Goal: Use online tool/utility: Utilize a website feature to perform a specific function

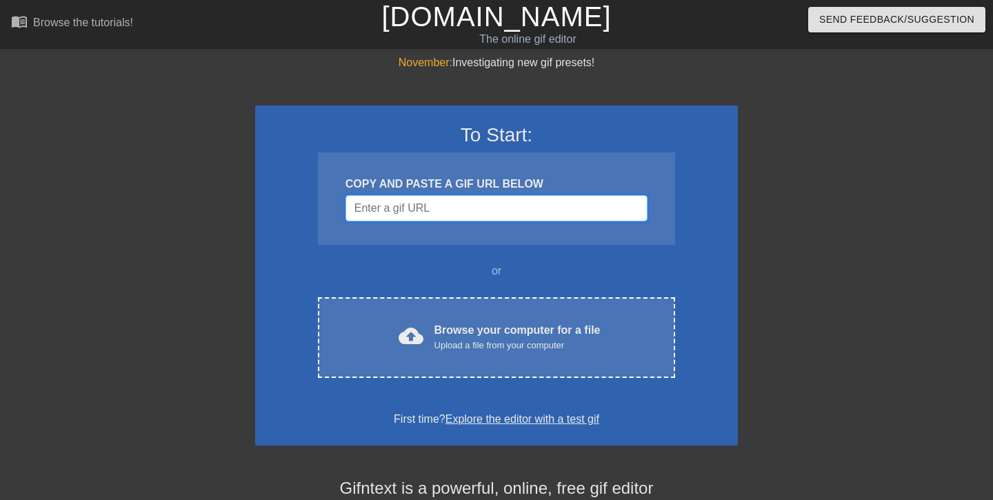
click at [395, 207] on input "Username" at bounding box center [497, 208] width 302 height 26
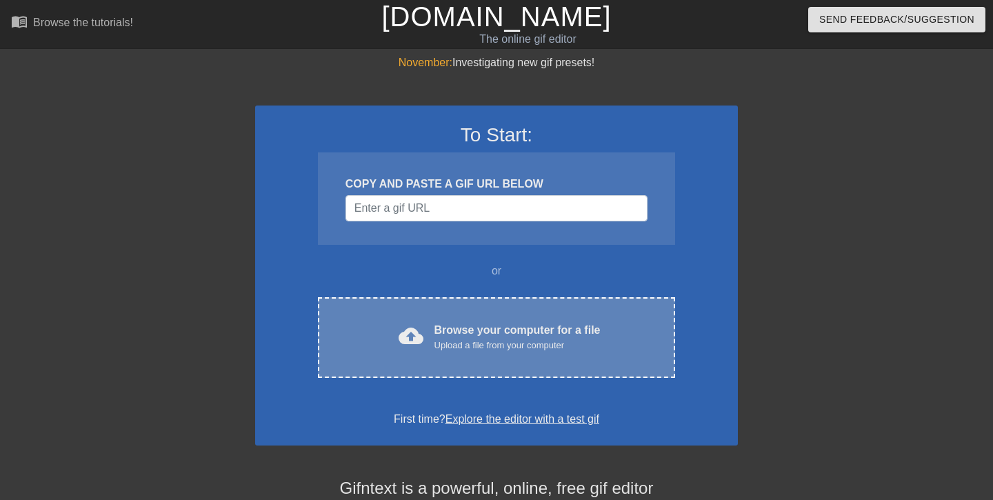
click at [399, 337] on span "cloud_upload" at bounding box center [411, 336] width 25 height 25
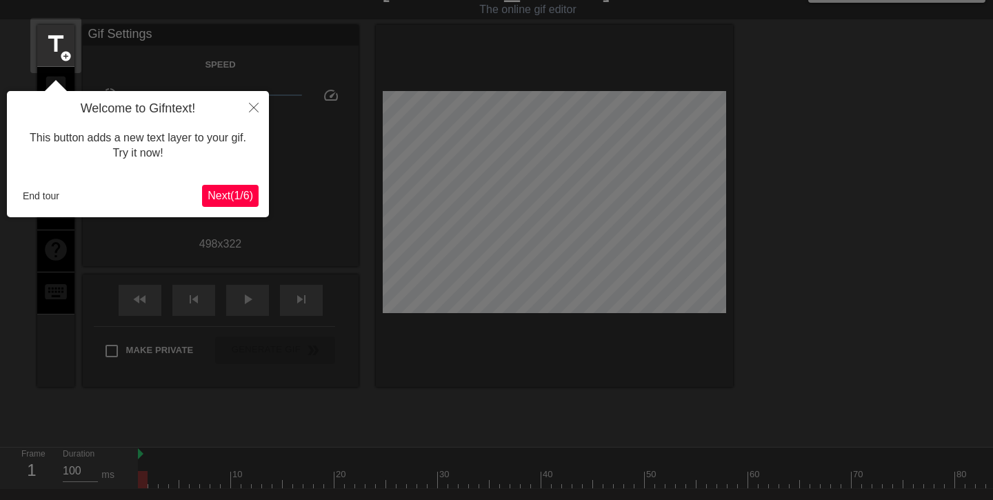
scroll to position [34, 0]
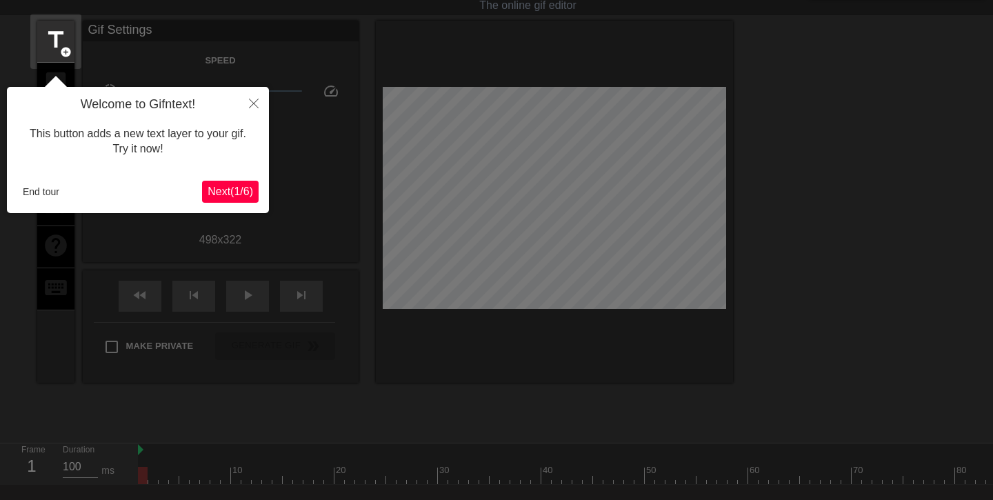
click at [247, 184] on button "Next ( 1 / 6 )" at bounding box center [230, 192] width 57 height 22
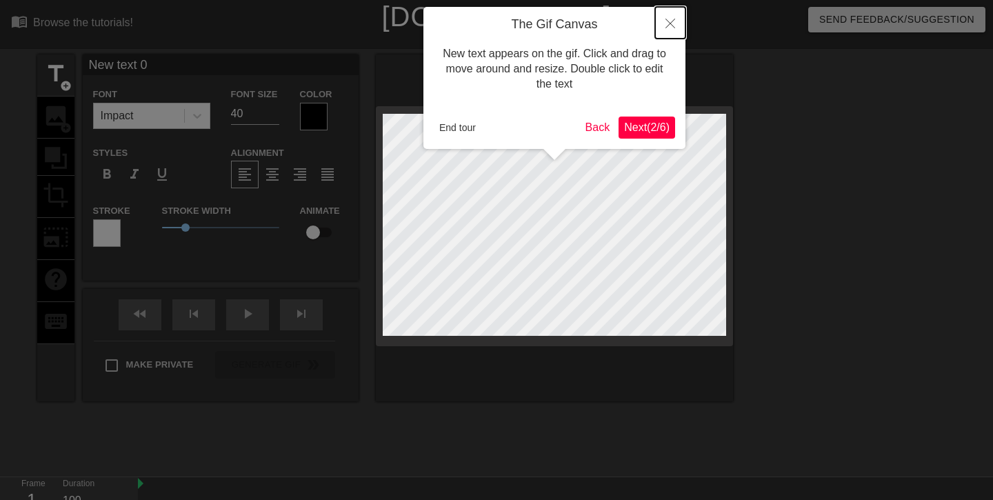
click at [671, 17] on button "Close" at bounding box center [670, 23] width 30 height 32
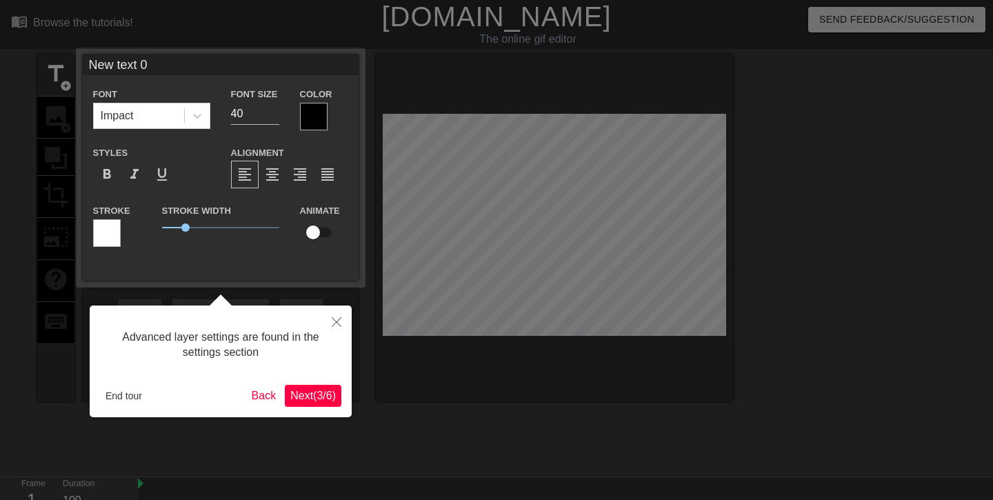
scroll to position [34, 0]
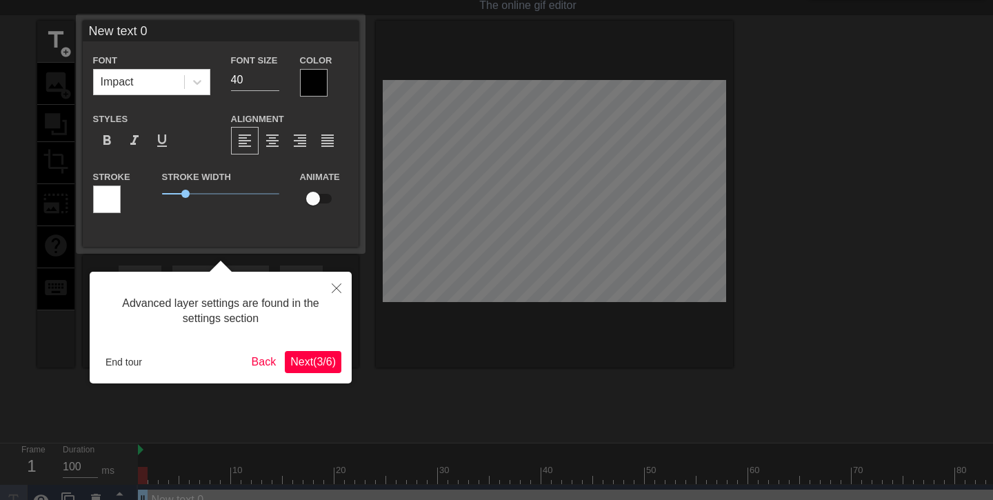
click at [46, 83] on div at bounding box center [496, 242] width 993 height 552
click at [132, 364] on button "End tour" at bounding box center [124, 362] width 48 height 21
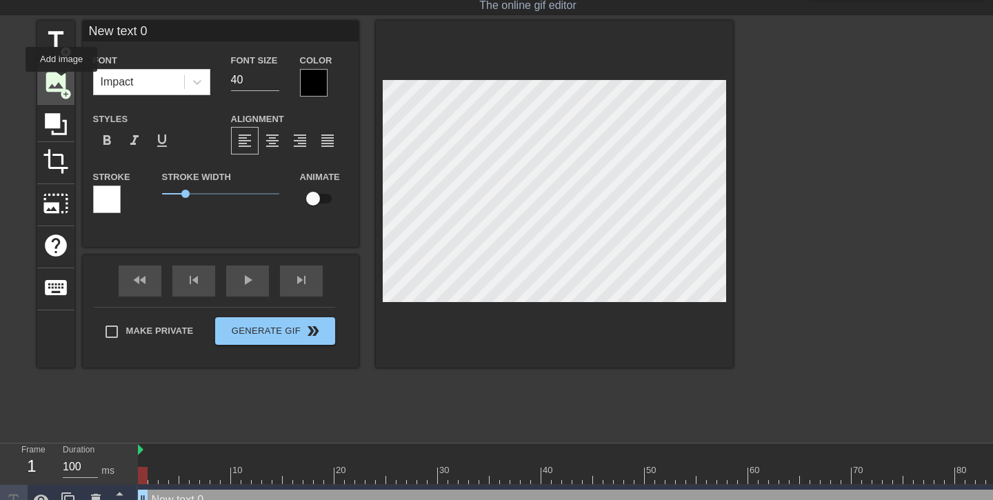
click at [62, 81] on span "image" at bounding box center [56, 82] width 26 height 26
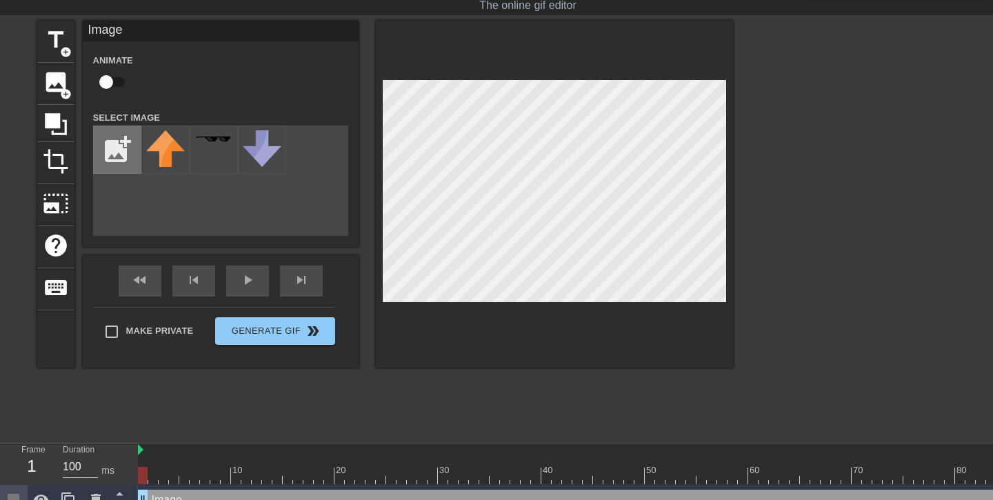
click at [126, 148] on input "file" at bounding box center [117, 149] width 47 height 47
type input "C:\fakepath\Orange_logo (1).svg"
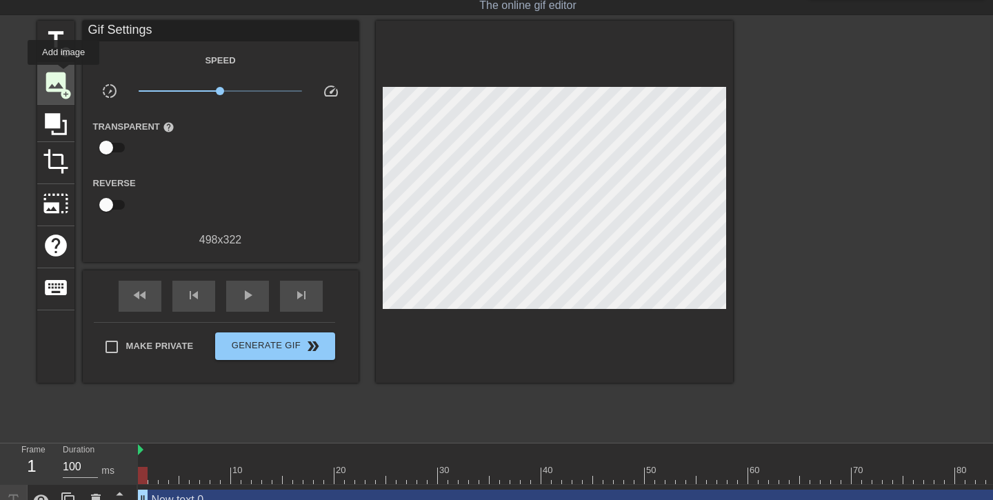
click at [64, 75] on span "image" at bounding box center [56, 82] width 26 height 26
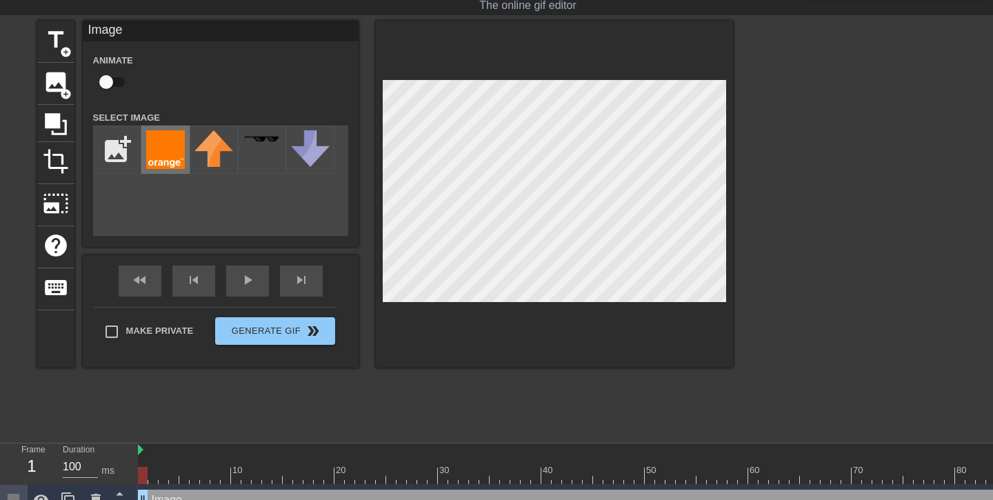
click at [177, 155] on img at bounding box center [165, 149] width 39 height 39
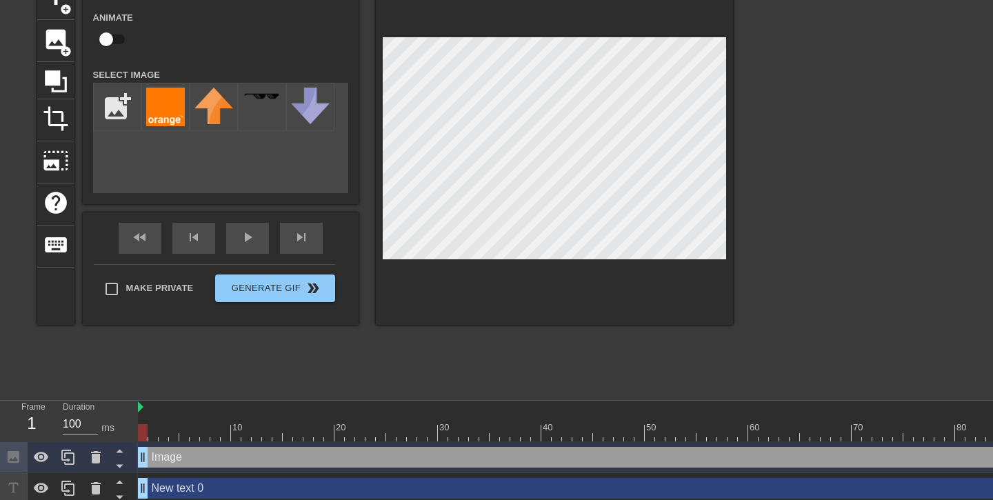
scroll to position [83, 0]
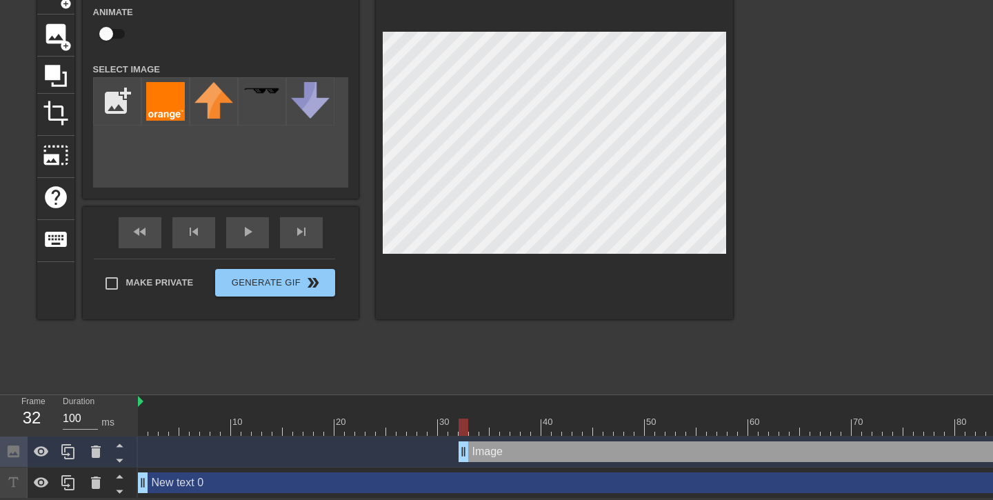
drag, startPoint x: 143, startPoint y: 446, endPoint x: 464, endPoint y: 461, distance: 320.4
click at [464, 461] on div "Image drag_handle drag_handle" at bounding box center [676, 452] width 1076 height 31
drag, startPoint x: 329, startPoint y: 418, endPoint x: 515, endPoint y: 419, distance: 186.3
click at [515, 419] on div at bounding box center [676, 427] width 1076 height 17
drag, startPoint x: 515, startPoint y: 419, endPoint x: 703, endPoint y: 426, distance: 187.8
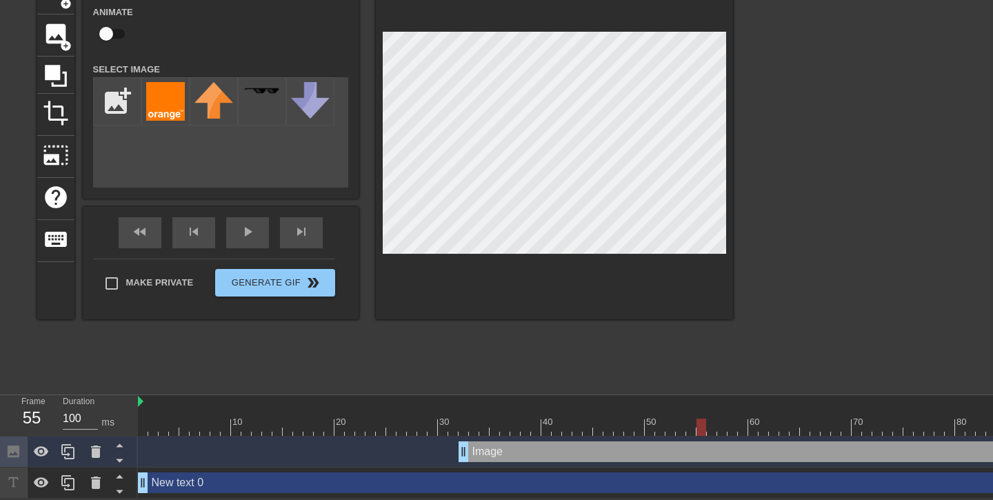
click at [703, 426] on div at bounding box center [702, 427] width 10 height 17
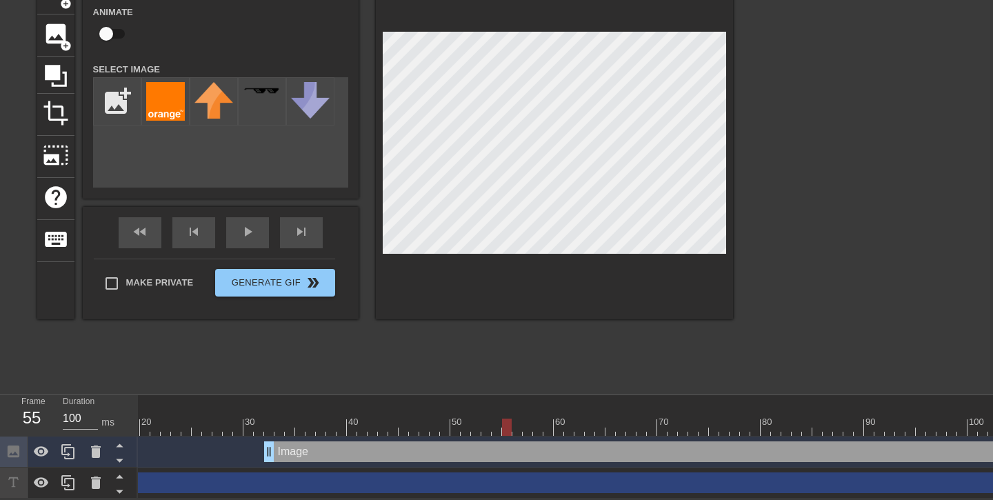
scroll to position [0, 203]
drag, startPoint x: 703, startPoint y: 426, endPoint x: 628, endPoint y: 415, distance: 75.2
click at [628, 415] on div "10 20 30 40 50 60 70 80 90 100" at bounding box center [473, 415] width 1076 height 41
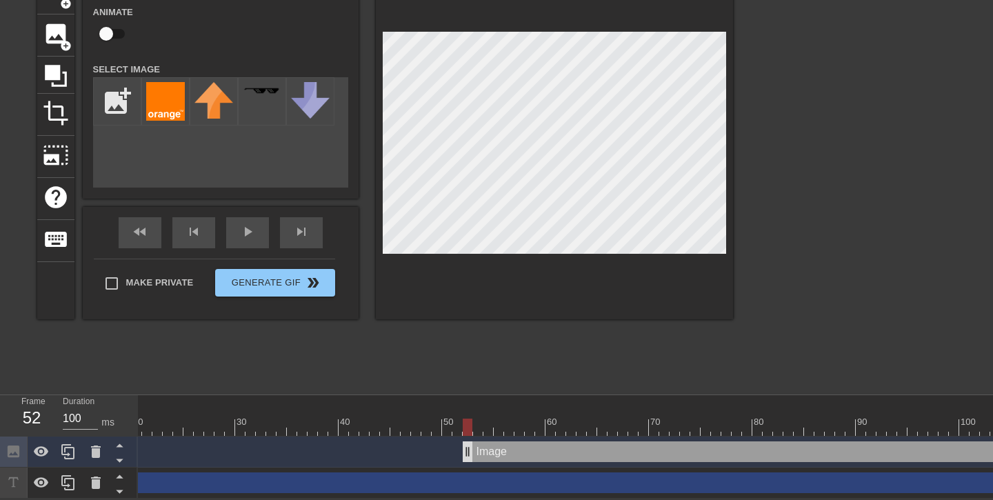
drag, startPoint x: 262, startPoint y: 448, endPoint x: 471, endPoint y: 450, distance: 209.0
drag, startPoint x: 471, startPoint y: 450, endPoint x: 637, endPoint y: 449, distance: 165.6
drag, startPoint x: 633, startPoint y: 448, endPoint x: 593, endPoint y: 450, distance: 39.3
click at [486, 421] on div at bounding box center [473, 427] width 1076 height 17
drag, startPoint x: 470, startPoint y: 419, endPoint x: 628, endPoint y: 434, distance: 159.4
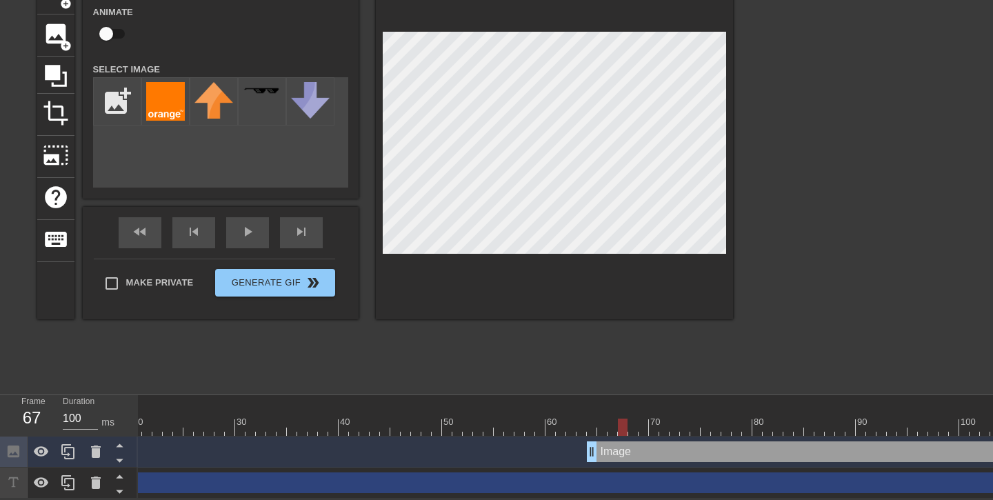
click at [628, 434] on div at bounding box center [473, 427] width 1076 height 17
drag, startPoint x: 635, startPoint y: 424, endPoint x: 688, endPoint y: 426, distance: 53.1
click at [688, 426] on div at bounding box center [685, 427] width 10 height 17
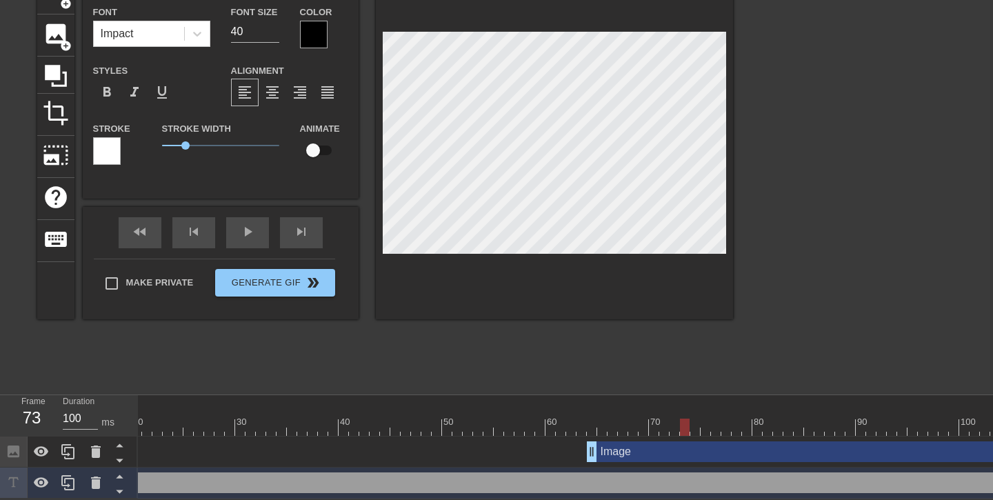
scroll to position [52, 0]
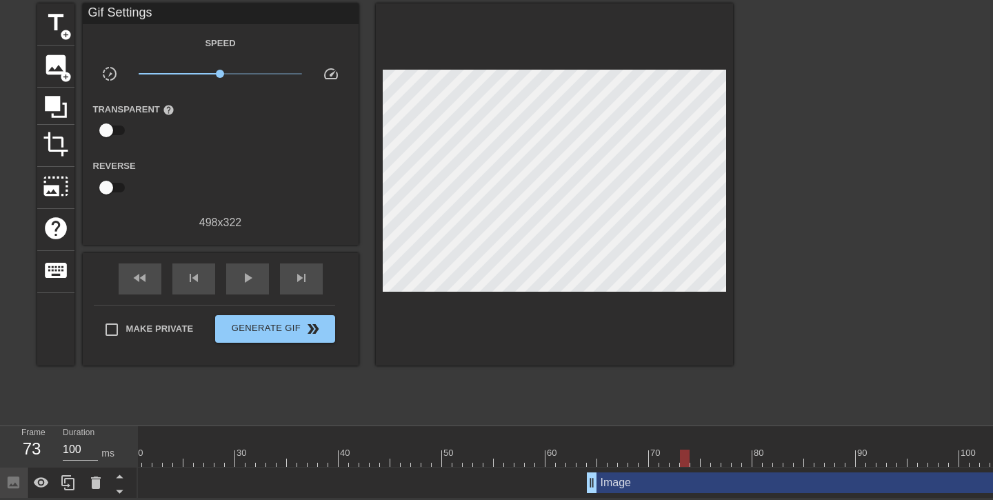
click at [555, 420] on div "menu_book Browse the tutorials! [DOMAIN_NAME] The online gif editor Send Feedba…" at bounding box center [496, 224] width 993 height 550
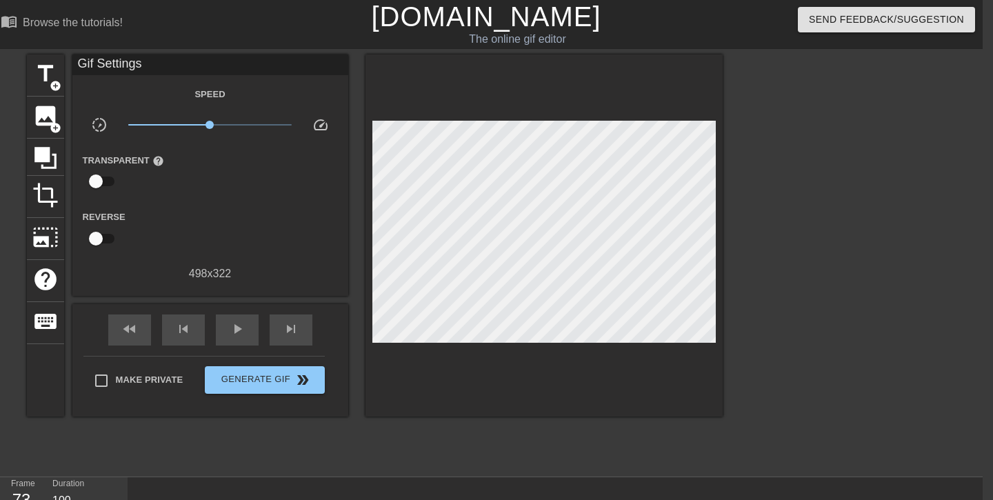
scroll to position [52, 10]
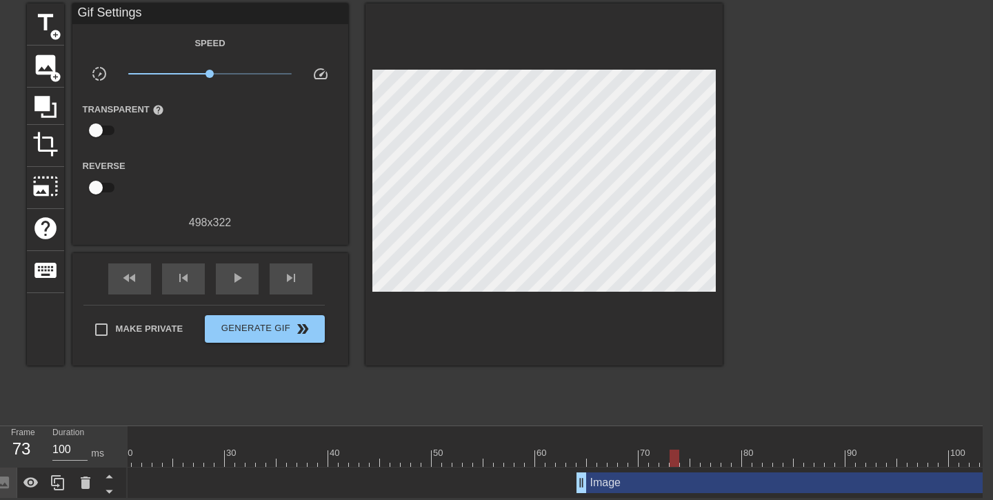
click at [546, 430] on div at bounding box center [463, 433] width 1076 height 14
click at [582, 458] on div at bounding box center [463, 458] width 1076 height 17
drag, startPoint x: 582, startPoint y: 458, endPoint x: 723, endPoint y: 460, distance: 141.4
click at [723, 462] on div at bounding box center [727, 458] width 10 height 17
drag, startPoint x: 723, startPoint y: 460, endPoint x: 812, endPoint y: 460, distance: 89.0
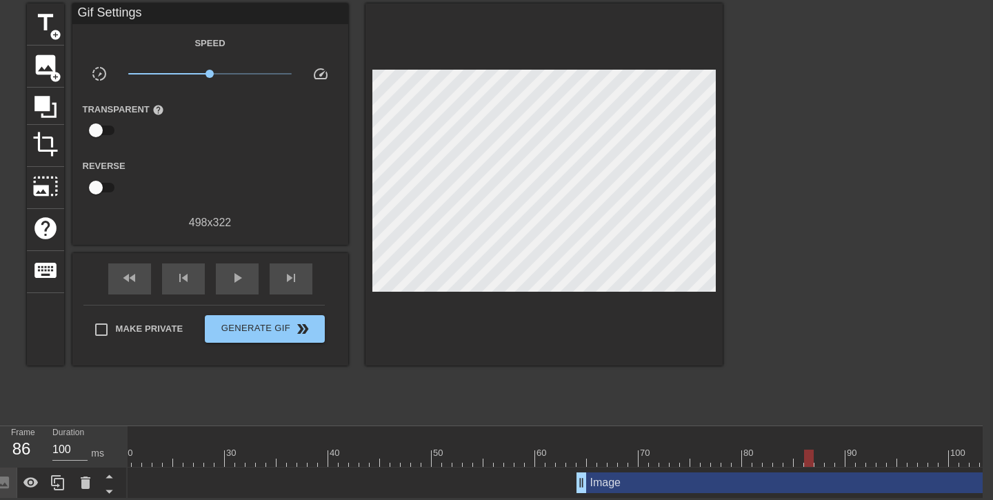
click at [813, 460] on div at bounding box center [809, 458] width 10 height 17
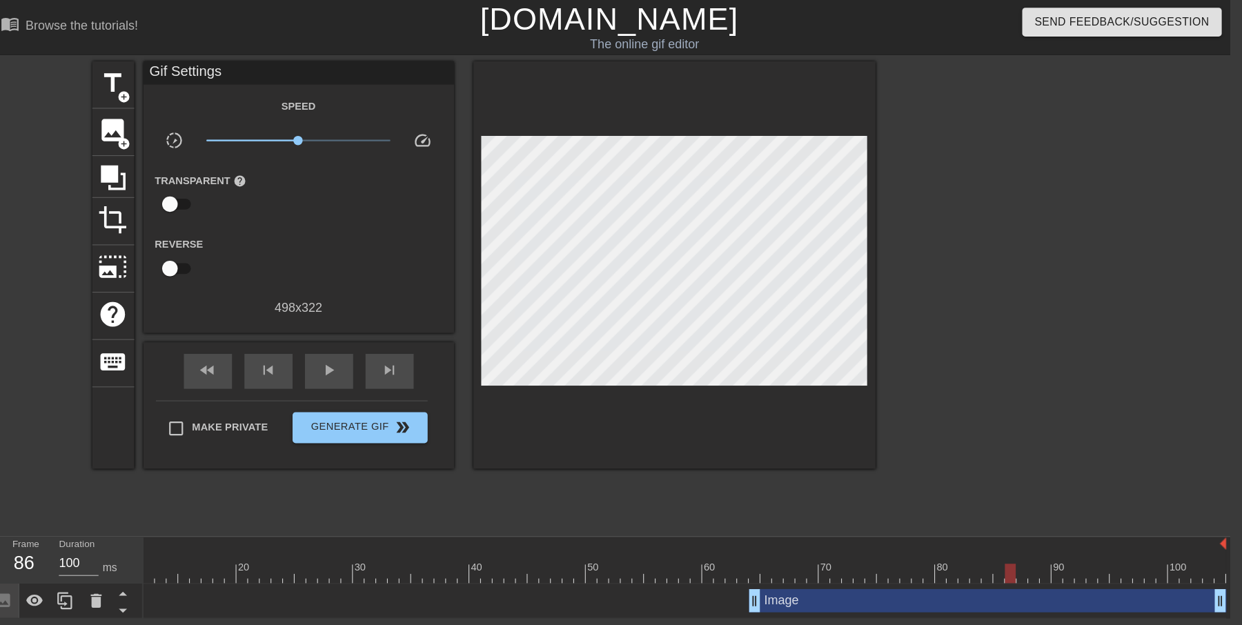
scroll to position [0, 0]
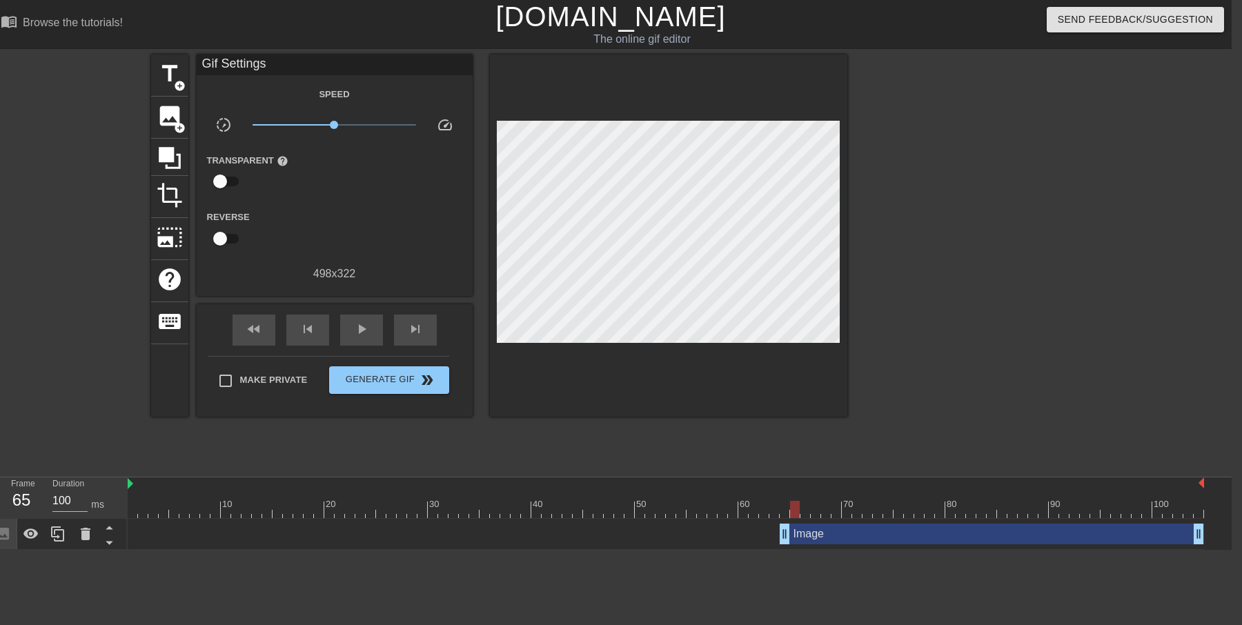
click at [797, 499] on div at bounding box center [666, 509] width 1076 height 17
drag, startPoint x: 797, startPoint y: 503, endPoint x: 926, endPoint y: 503, distance: 129.0
click at [882, 499] on div at bounding box center [878, 509] width 10 height 17
click at [715, 499] on html "menu_book Browse the tutorials! [DOMAIN_NAME] The online gif editor Send Feedba…" at bounding box center [611, 275] width 1242 height 550
click at [12, 499] on div at bounding box center [4, 534] width 28 height 30
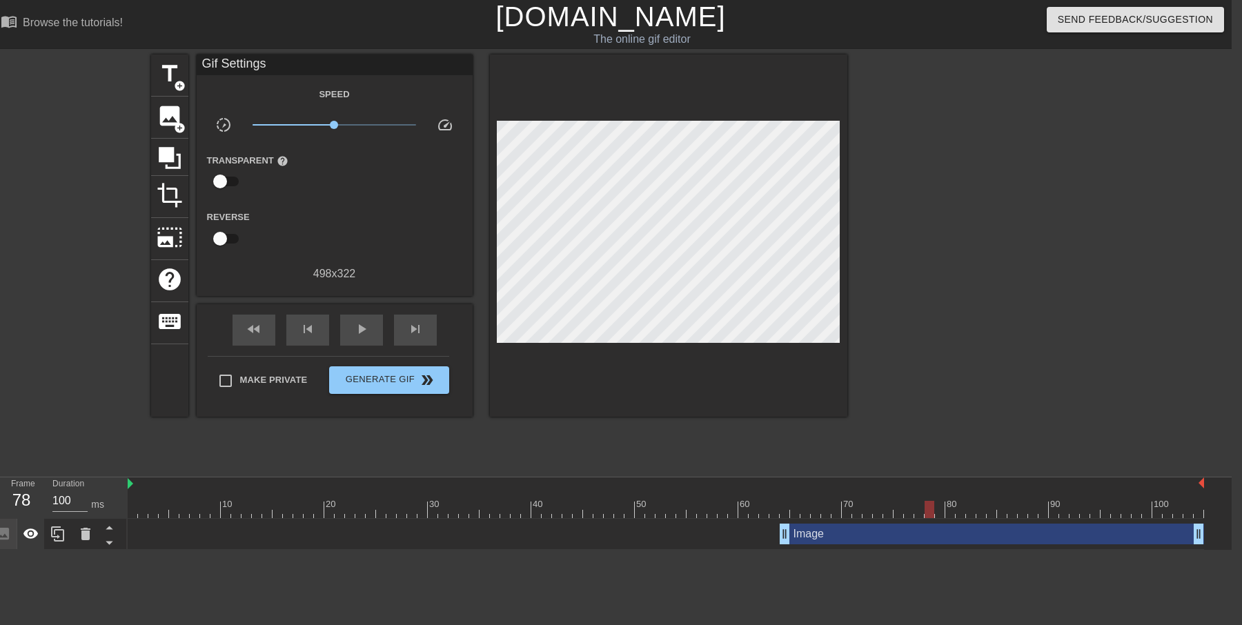
click at [32, 499] on icon at bounding box center [31, 534] width 17 height 17
drag, startPoint x: 810, startPoint y: 499, endPoint x: 1063, endPoint y: 484, distance: 253.7
click at [993, 484] on div "10 20 30 40 50 60 70 80 90 100" at bounding box center [666, 497] width 1076 height 41
drag, startPoint x: 995, startPoint y: 508, endPoint x: 926, endPoint y: 505, distance: 69.0
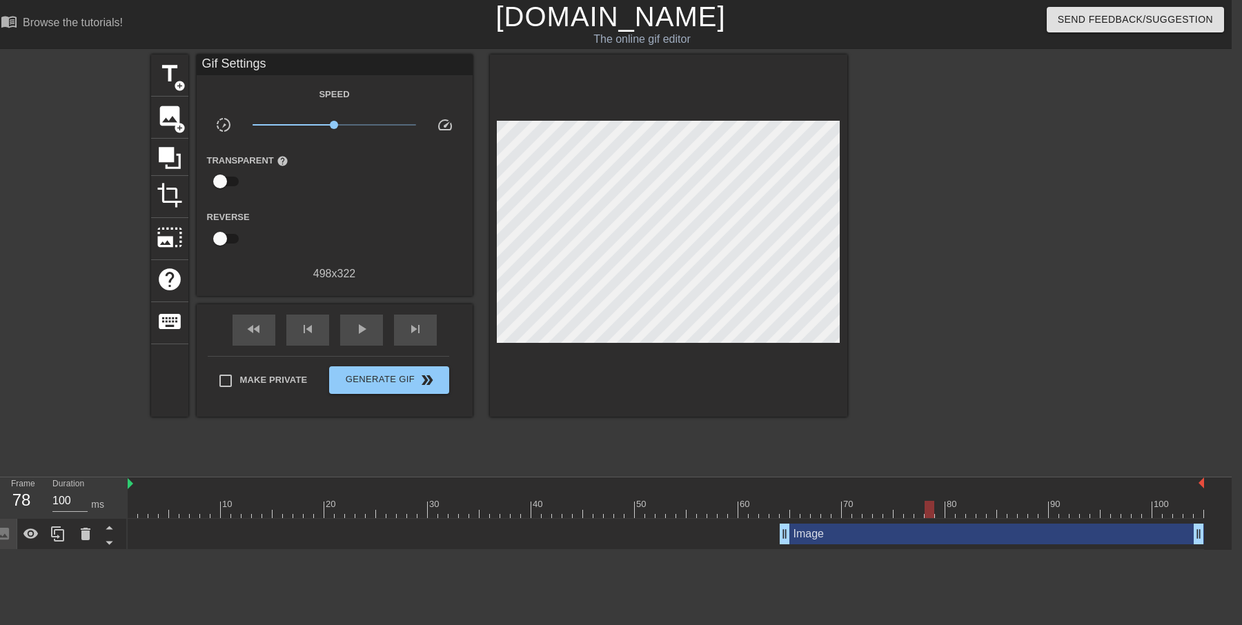
click at [927, 499] on div at bounding box center [666, 509] width 1076 height 17
drag, startPoint x: 1196, startPoint y: 533, endPoint x: 945, endPoint y: 541, distance: 251.2
drag, startPoint x: 940, startPoint y: 505, endPoint x: 160, endPoint y: 512, distance: 779.5
click at [160, 499] on div at bounding box center [666, 509] width 1076 height 17
click at [134, 486] on div at bounding box center [666, 484] width 1076 height 14
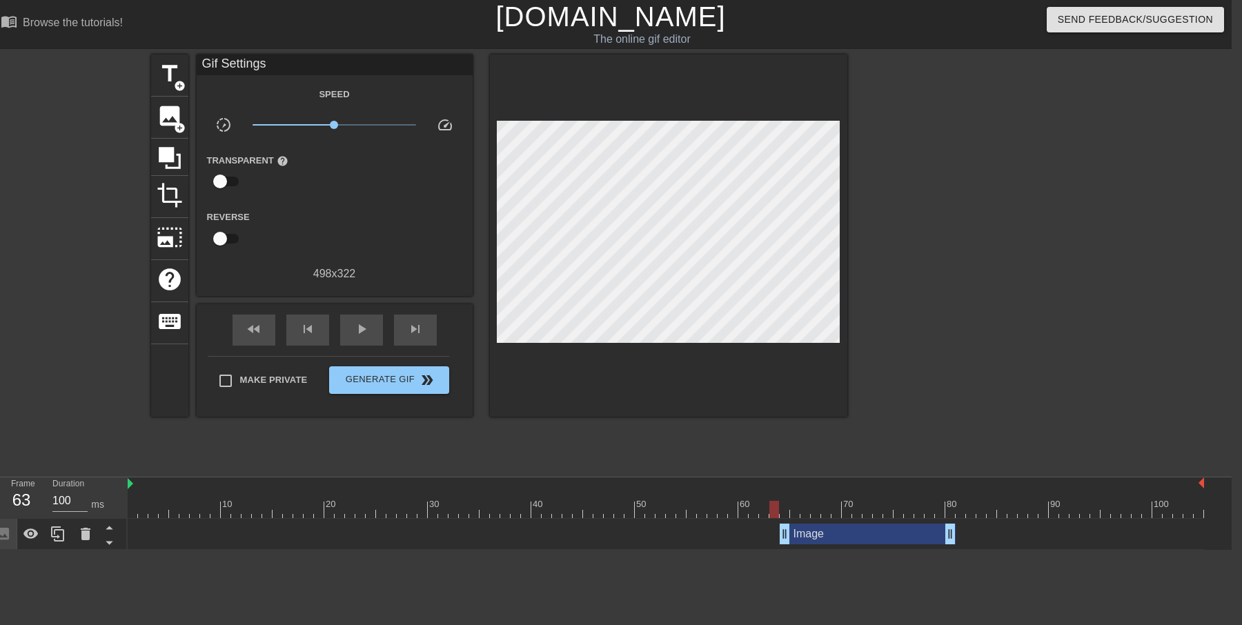
drag, startPoint x: 793, startPoint y: 501, endPoint x: 770, endPoint y: 506, distance: 23.4
click at [771, 499] on div at bounding box center [666, 509] width 1076 height 17
drag, startPoint x: 749, startPoint y: 513, endPoint x: 453, endPoint y: 499, distance: 296.3
click at [453, 499] on div "10 20 30 40 50 60 70 80 90 100" at bounding box center [666, 497] width 1076 height 41
drag, startPoint x: 412, startPoint y: 506, endPoint x: 118, endPoint y: 520, distance: 294.2
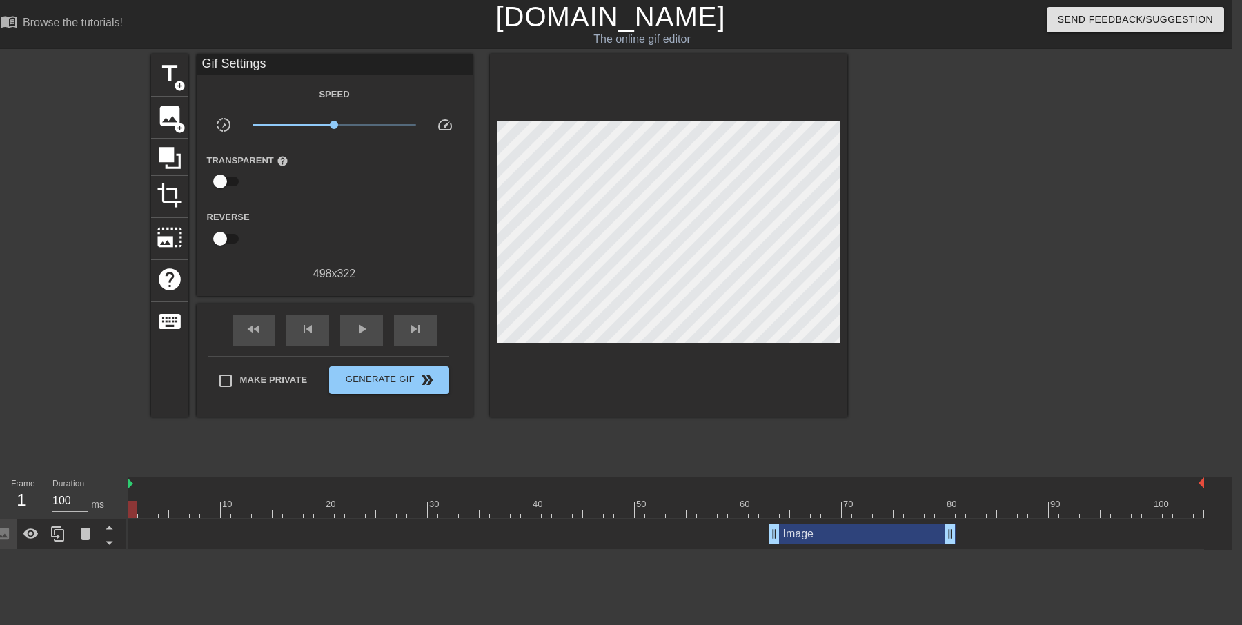
click at [118, 499] on div "Frame 1 Duration 100 ms 10 20 30 40 50 60 70 80 90 100 Image drag_handle drag_h…" at bounding box center [611, 513] width 1242 height 72
click at [173, 118] on span "image" at bounding box center [170, 116] width 26 height 26
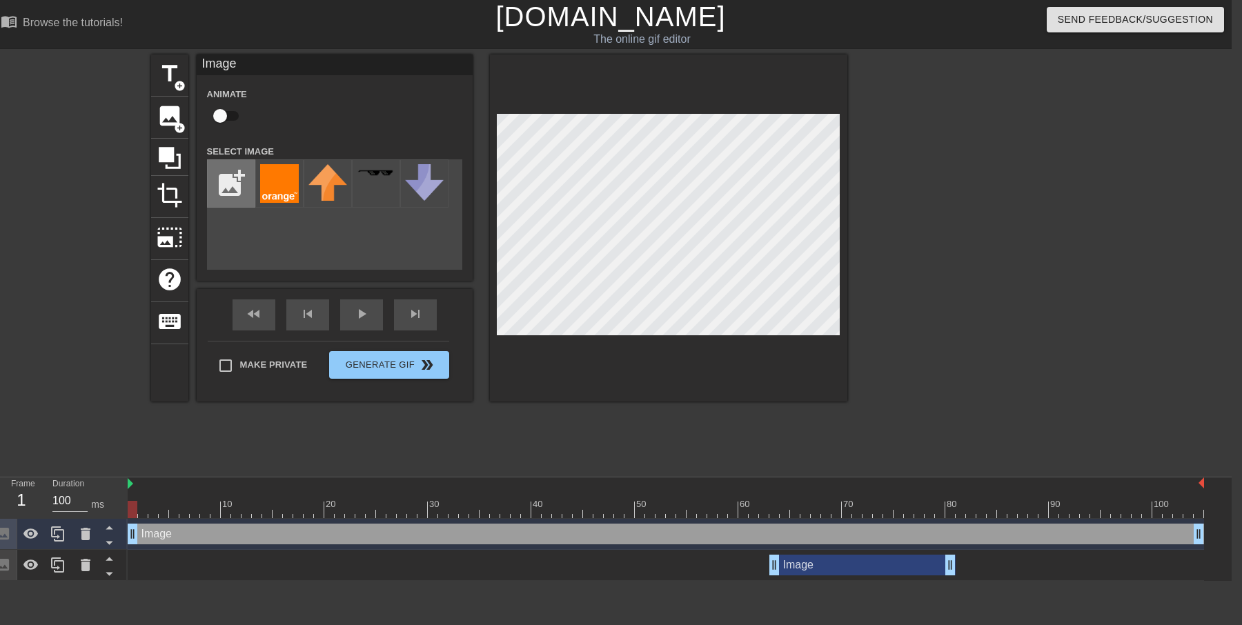
click at [238, 179] on input "file" at bounding box center [231, 183] width 47 height 47
type input "C:\fakepath\Screenshot [DATE] 11.06.10.png"
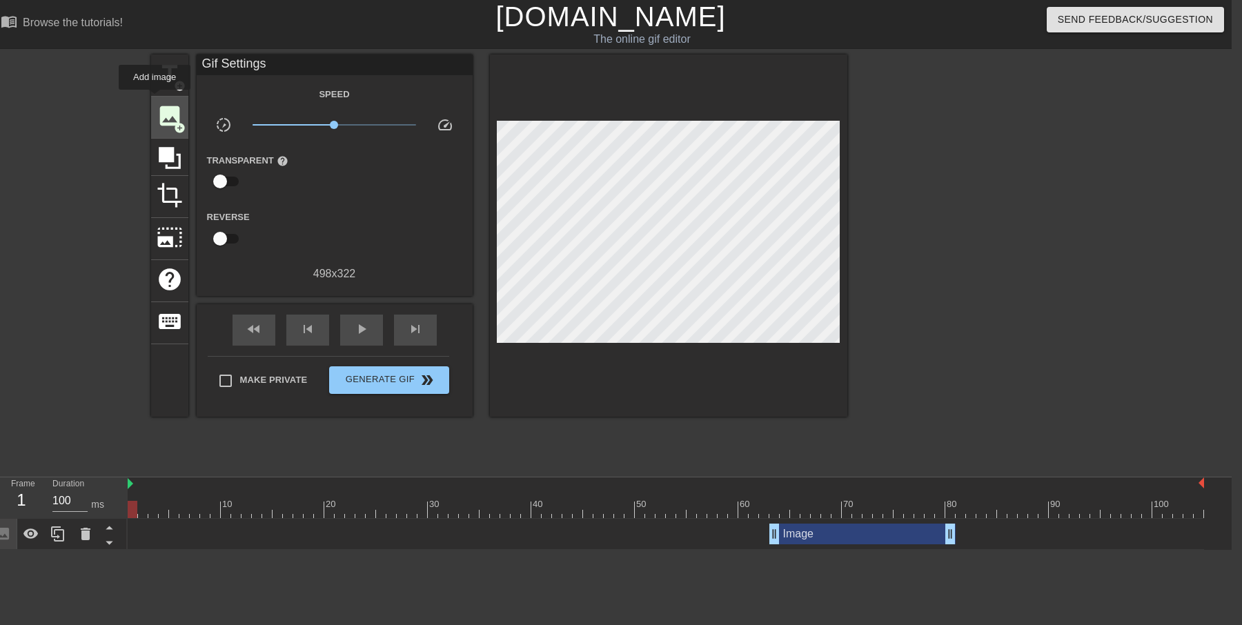
click at [155, 99] on div "image add_circle" at bounding box center [169, 118] width 37 height 42
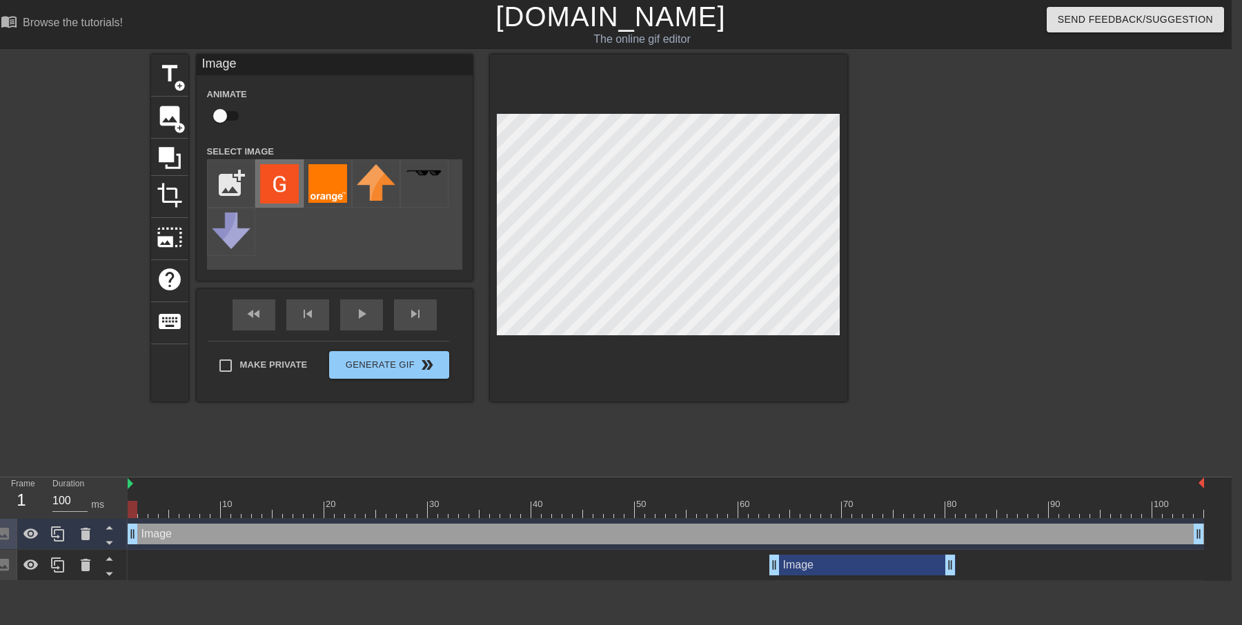
click at [281, 181] on img at bounding box center [279, 183] width 39 height 39
drag, startPoint x: 140, startPoint y: 514, endPoint x: 326, endPoint y: 513, distance: 185.6
click at [328, 499] on div at bounding box center [666, 509] width 1076 height 17
drag, startPoint x: 213, startPoint y: 500, endPoint x: 216, endPoint y: 510, distance: 10.7
click at [216, 499] on div at bounding box center [666, 509] width 1076 height 17
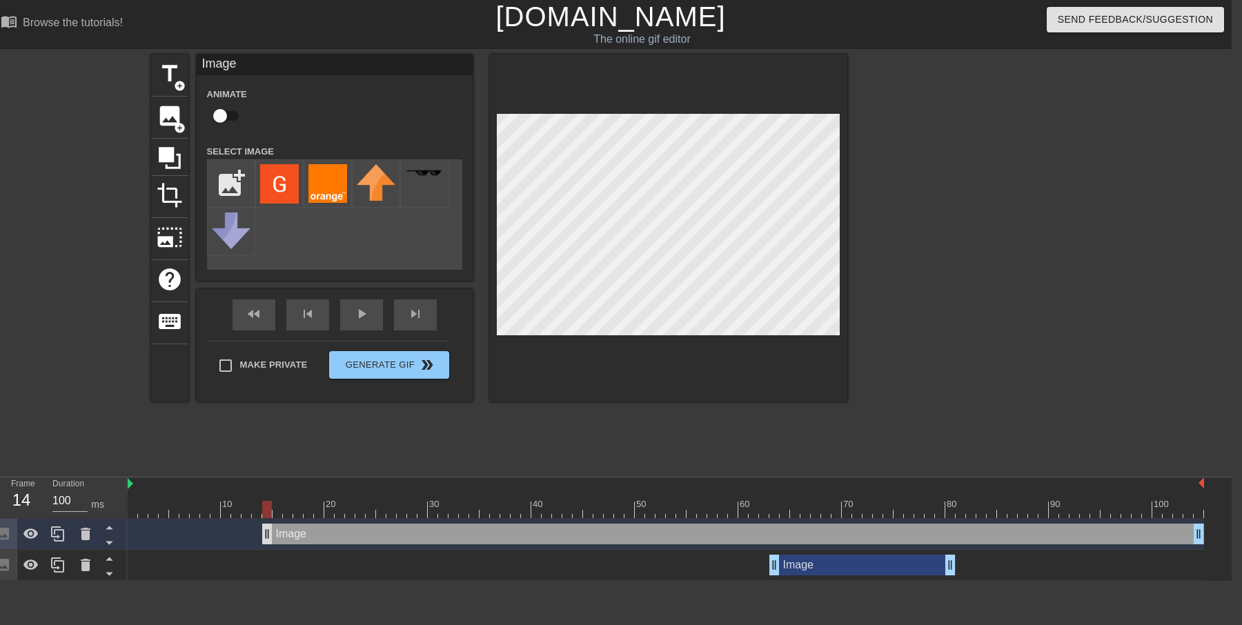
drag, startPoint x: 130, startPoint y: 535, endPoint x: 264, endPoint y: 533, distance: 133.2
drag, startPoint x: 273, startPoint y: 509, endPoint x: 443, endPoint y: 508, distance: 169.7
click at [444, 499] on div at bounding box center [666, 509] width 1076 height 17
drag, startPoint x: 421, startPoint y: 502, endPoint x: 359, endPoint y: 498, distance: 62.2
click at [361, 498] on div "10 20 30 40 50 60 70 80 90 100" at bounding box center [666, 497] width 1076 height 41
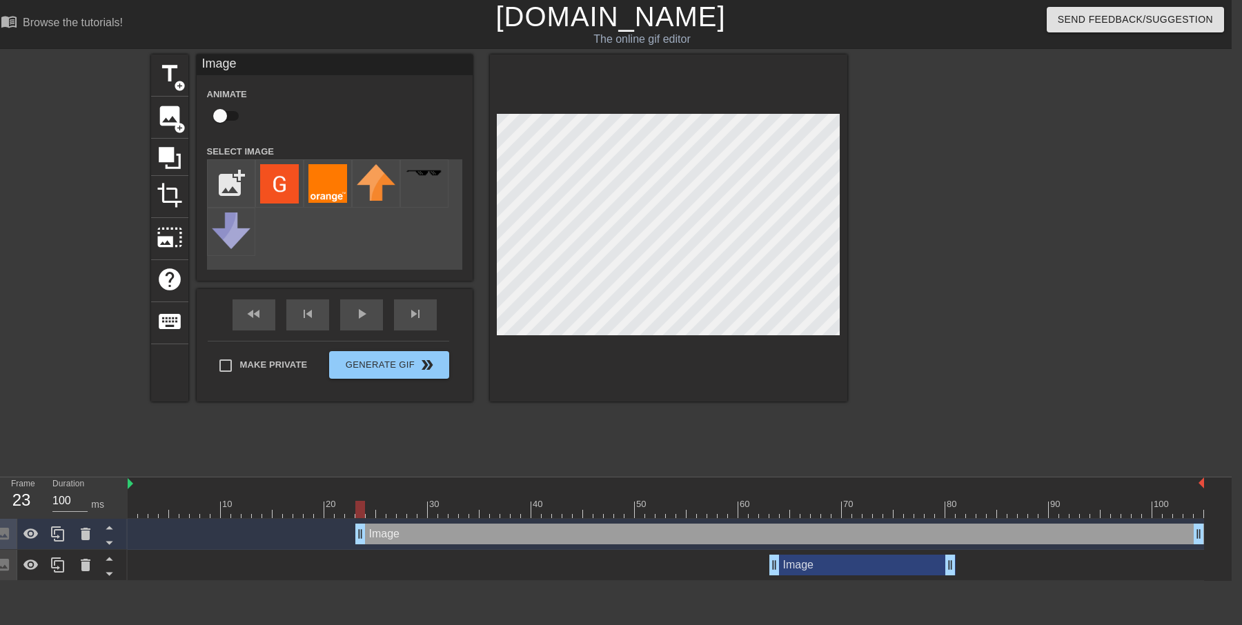
drag, startPoint x: 268, startPoint y: 533, endPoint x: 364, endPoint y: 537, distance: 96.0
drag, startPoint x: 373, startPoint y: 513, endPoint x: 546, endPoint y: 493, distance: 175.0
click at [547, 493] on div "10 20 30 40 50 60 70 80 90 100" at bounding box center [666, 497] width 1076 height 41
drag, startPoint x: 542, startPoint y: 504, endPoint x: 485, endPoint y: 505, distance: 57.3
click at [485, 499] on div at bounding box center [484, 509] width 10 height 17
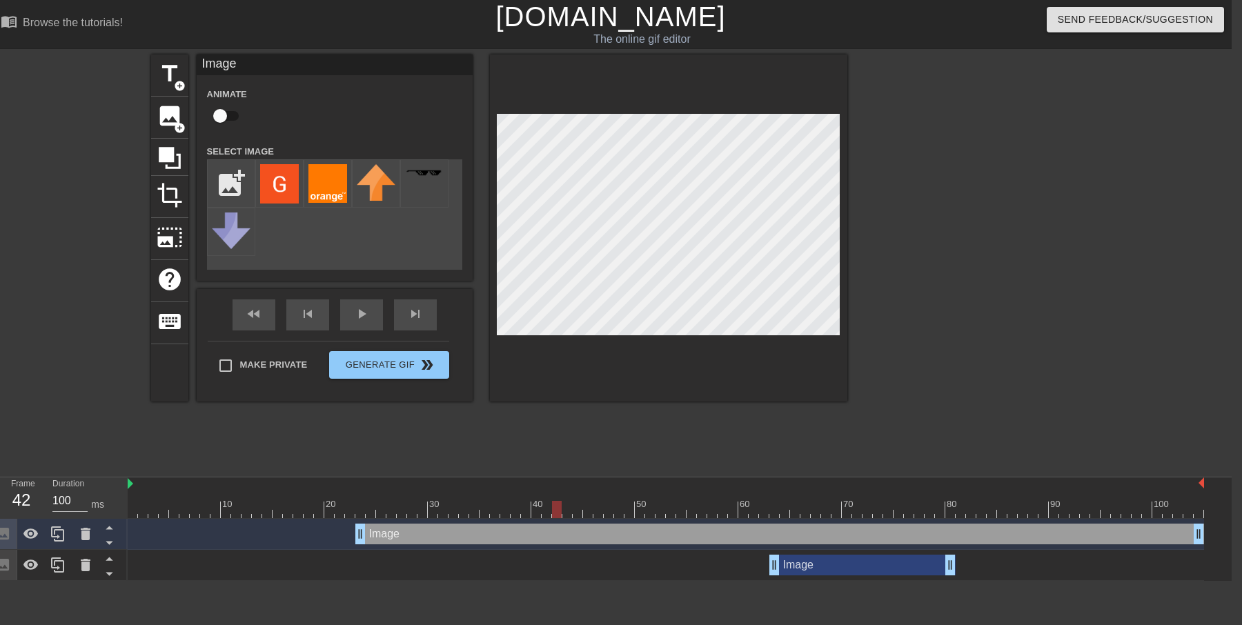
drag, startPoint x: 466, startPoint y: 506, endPoint x: 617, endPoint y: 485, distance: 152.6
click at [626, 480] on div "10 20 30 40 50 60 70 80 90 100" at bounding box center [666, 497] width 1076 height 41
drag, startPoint x: 566, startPoint y: 508, endPoint x: 735, endPoint y: 499, distance: 169.2
click at [735, 499] on div "10 20 30 40 50 60 70 80 90 100" at bounding box center [666, 497] width 1076 height 41
drag, startPoint x: 736, startPoint y: 511, endPoint x: 711, endPoint y: 510, distance: 25.6
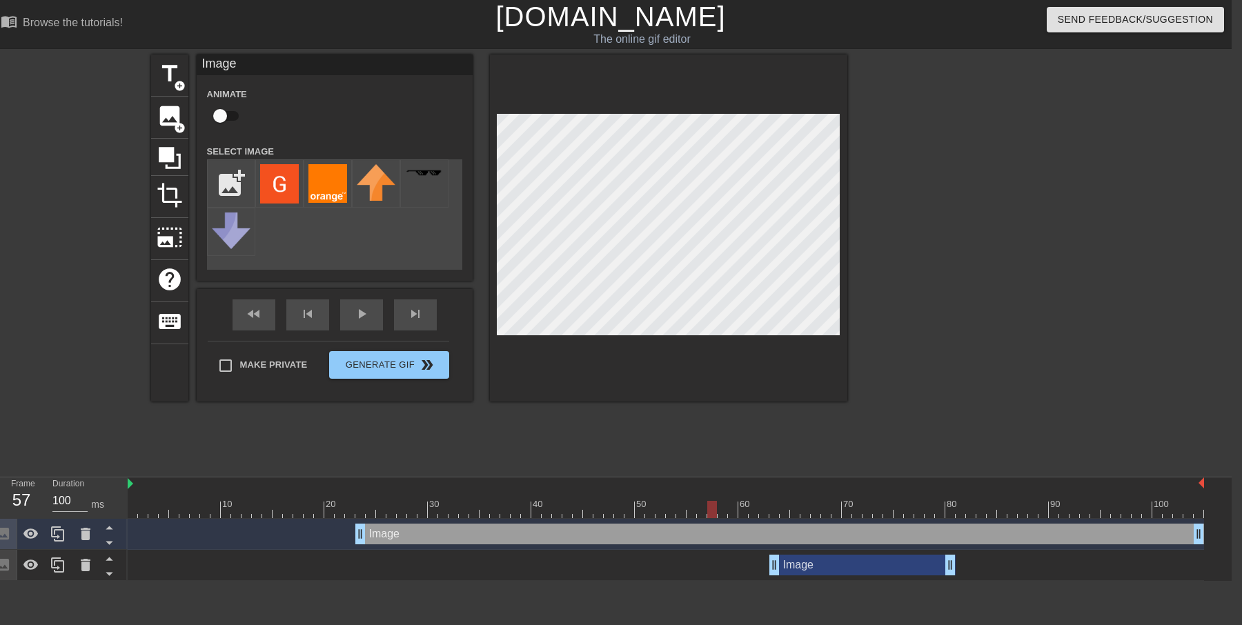
click at [711, 499] on div at bounding box center [712, 509] width 10 height 17
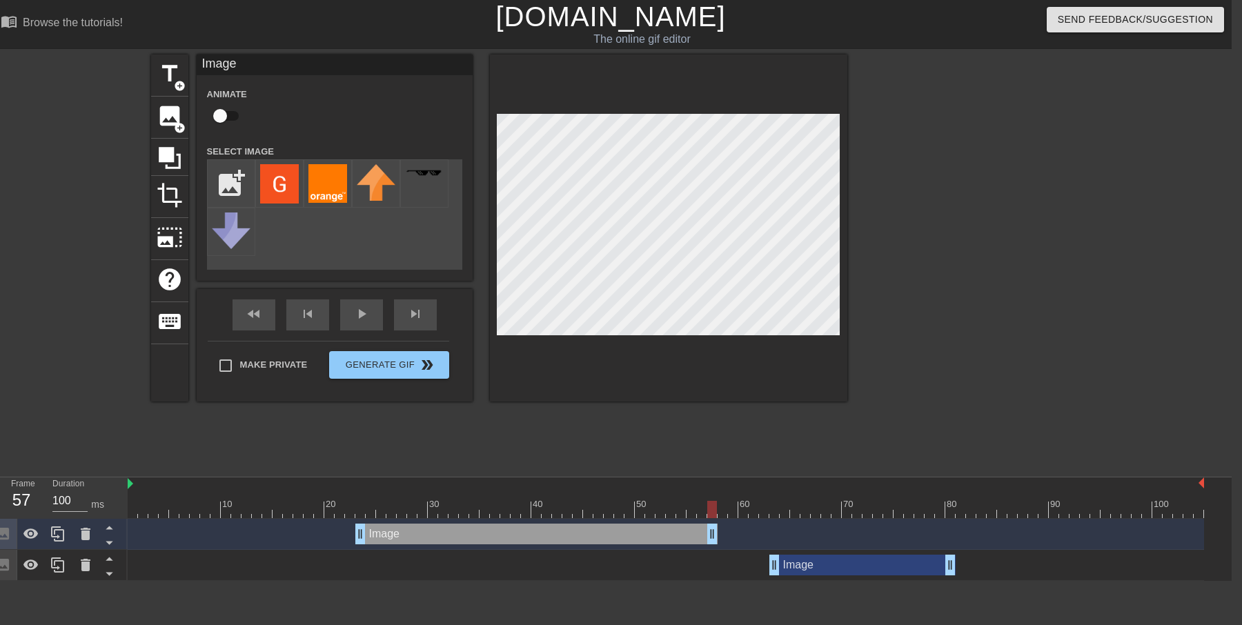
drag, startPoint x: 1200, startPoint y: 535, endPoint x: 717, endPoint y: 553, distance: 483.2
click at [717, 499] on div "Image drag_handle drag_handle Image drag_handle drag_handle" at bounding box center [680, 550] width 1104 height 62
drag, startPoint x: 290, startPoint y: 510, endPoint x: 124, endPoint y: 508, distance: 166.3
click at [124, 499] on div "Frame 2 Duration 100 ms 10 20 30 40 50 60 70 80 90 100 Image drag_handle drag_h…" at bounding box center [611, 528] width 1242 height 103
click at [364, 366] on button "Generate Gif double_arrow" at bounding box center [388, 365] width 119 height 28
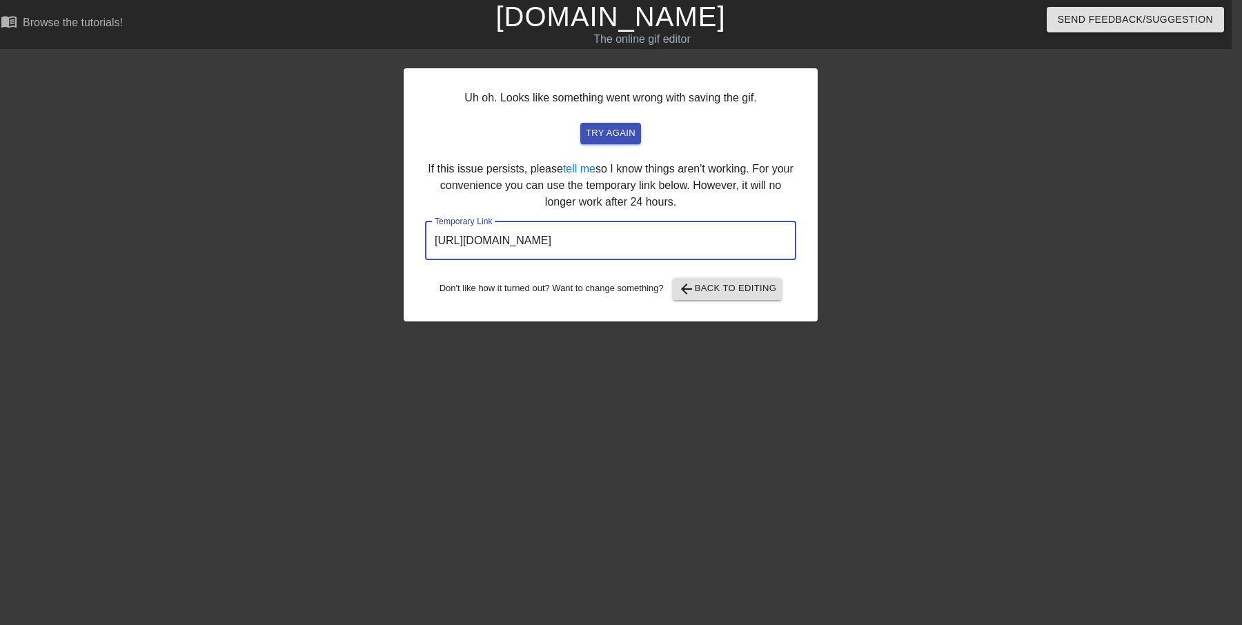
drag, startPoint x: 724, startPoint y: 242, endPoint x: 416, endPoint y: 244, distance: 307.7
click at [416, 244] on div "Uh oh. Looks like something went wrong with saving the gif. try again If this i…" at bounding box center [611, 194] width 414 height 253
